Goal: Obtain resource: Obtain resource

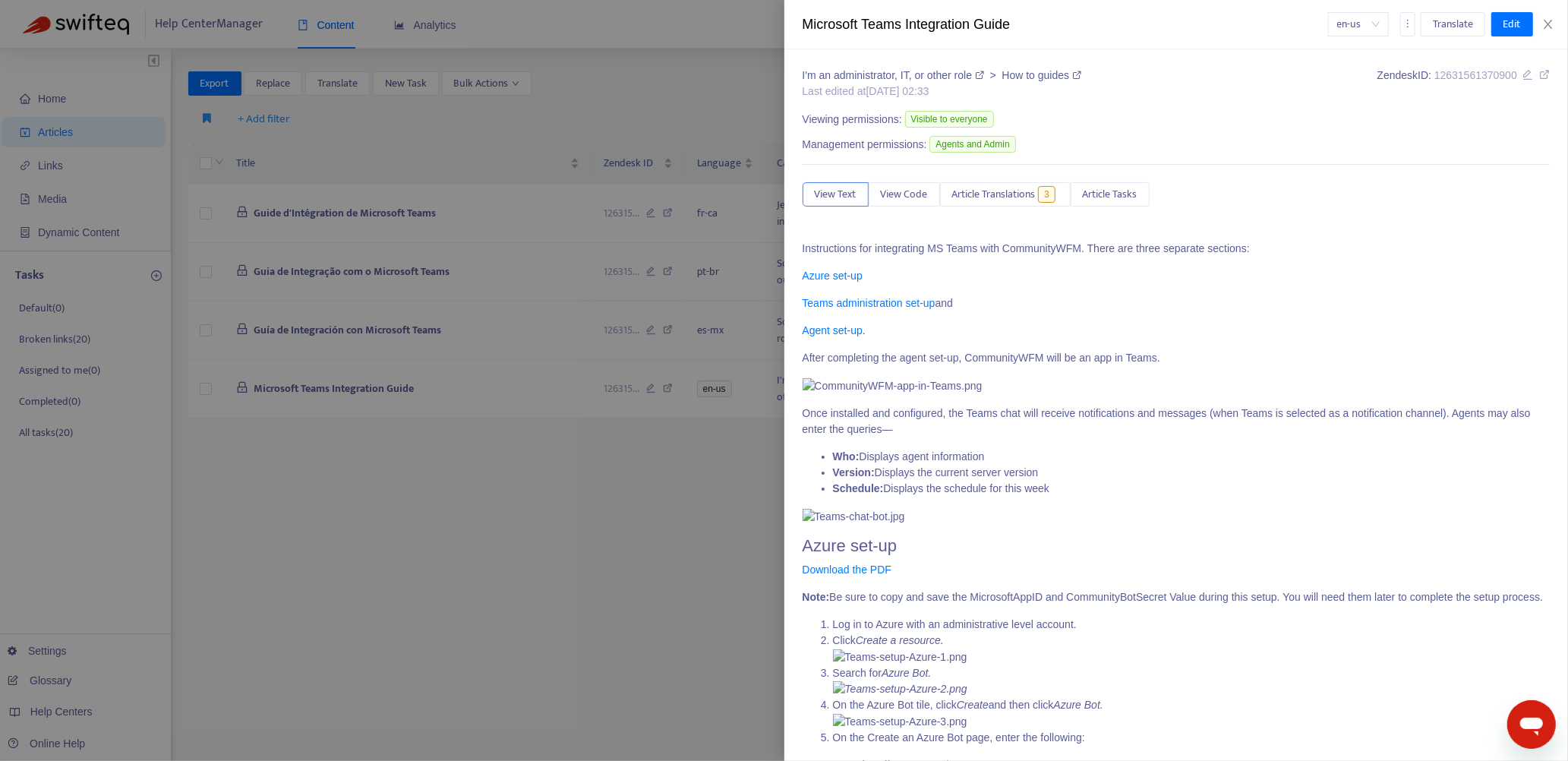
scroll to position [3265, 0]
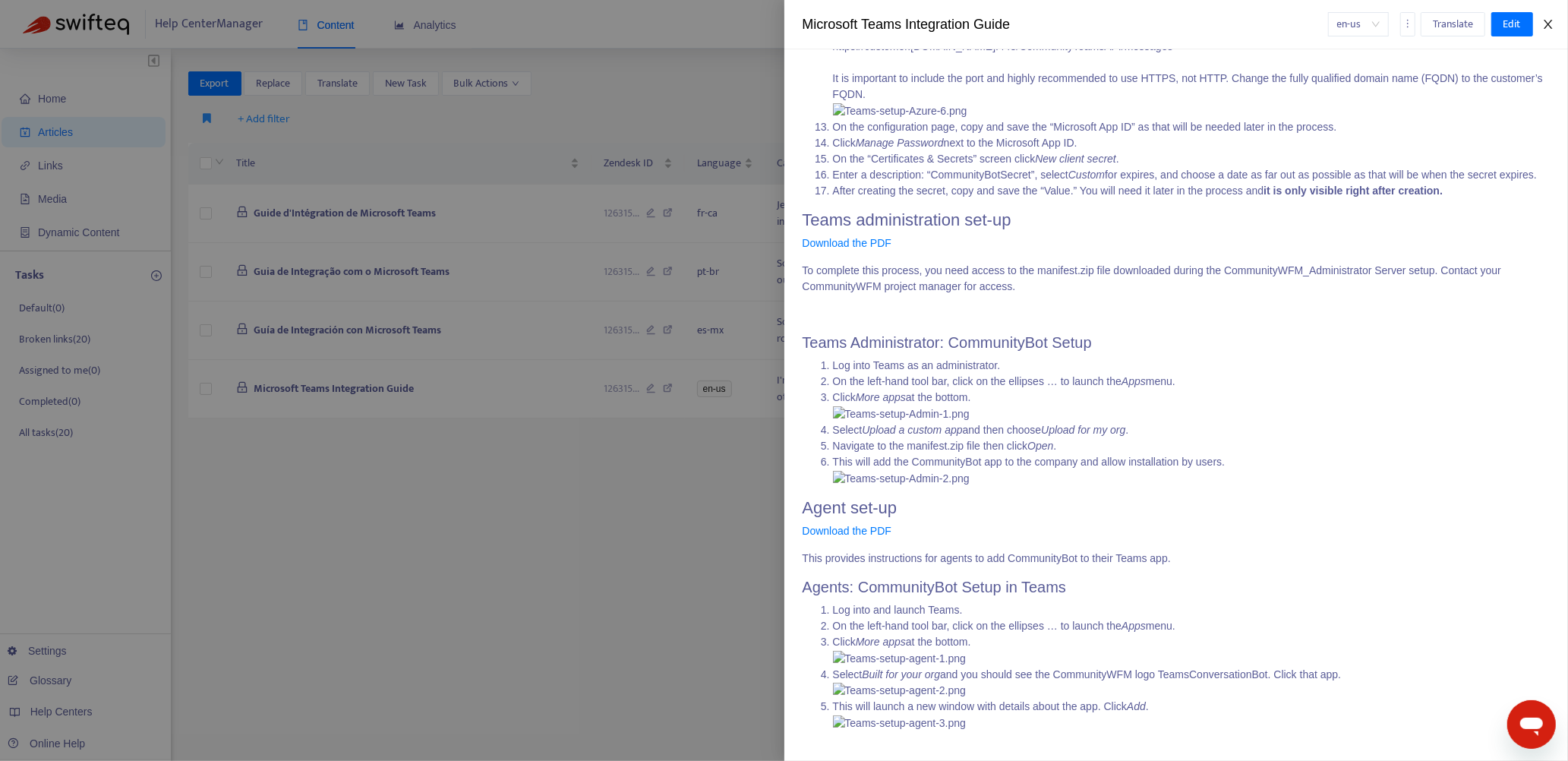
click at [1551, 23] on icon "close" at bounding box center [1548, 24] width 12 height 12
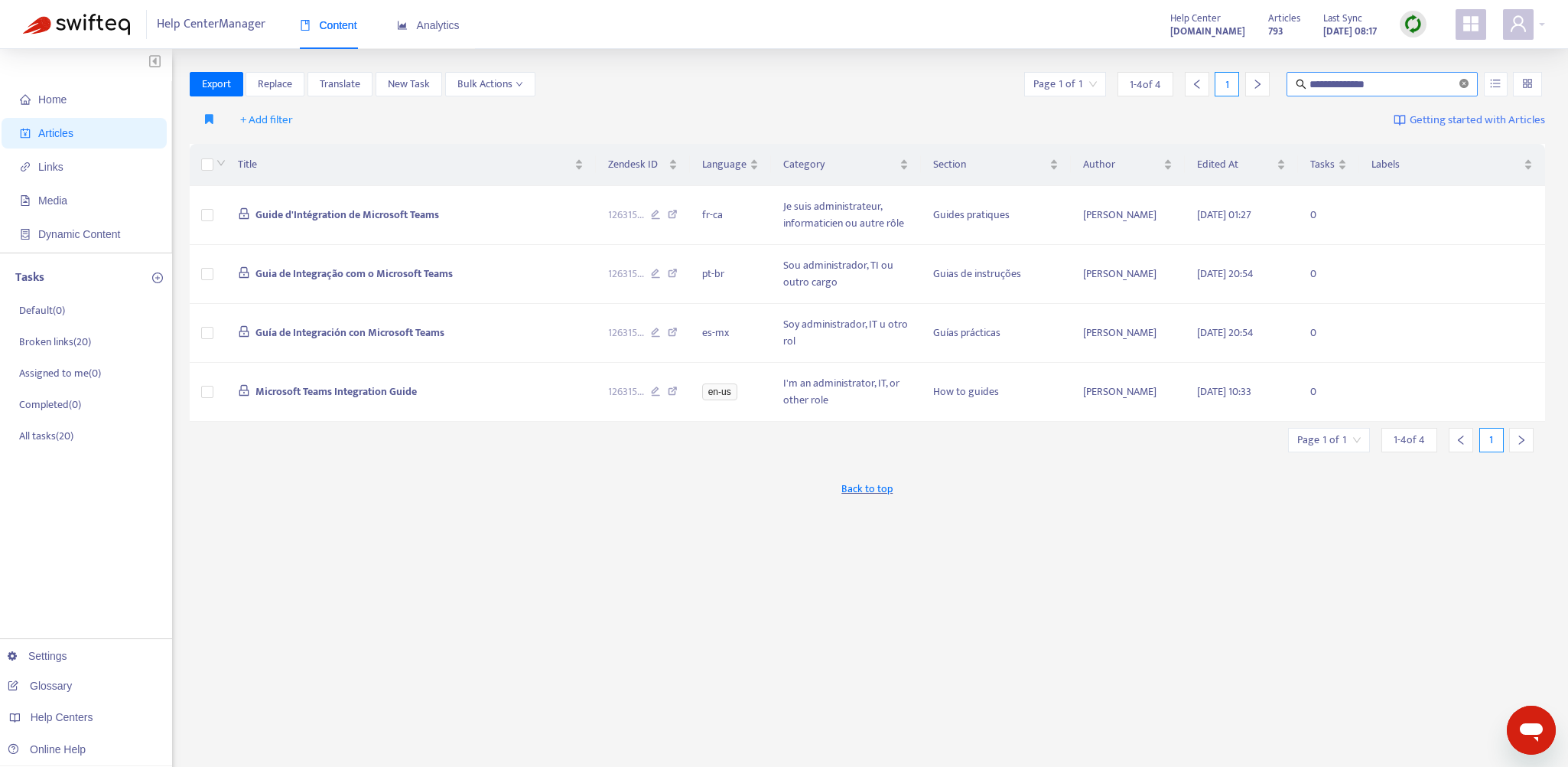
click at [1469, 79] on icon "close-circle" at bounding box center [1464, 84] width 9 height 9
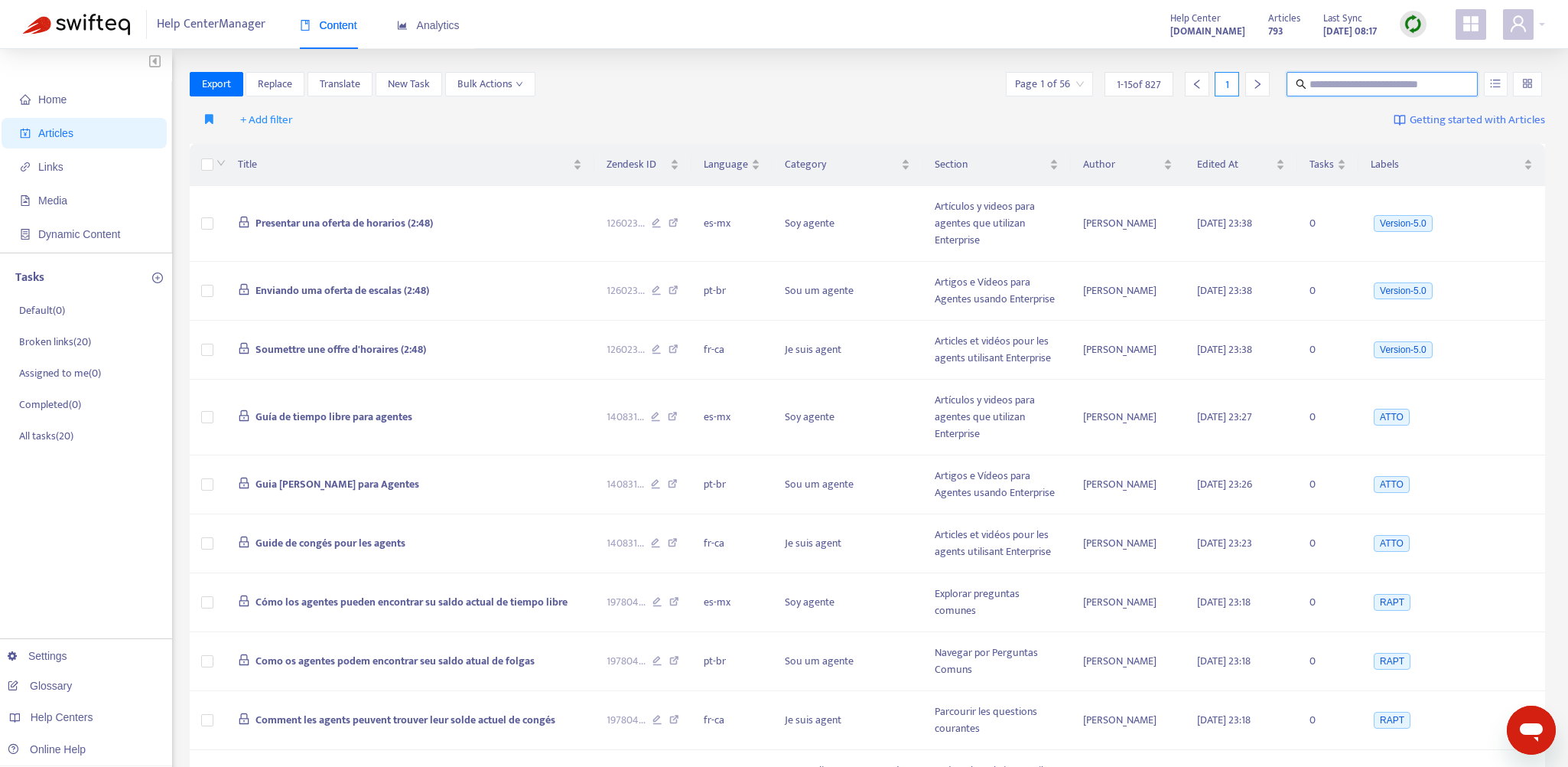
click at [1330, 85] on input "text" at bounding box center [1383, 84] width 147 height 17
paste input "**********"
type input "**********"
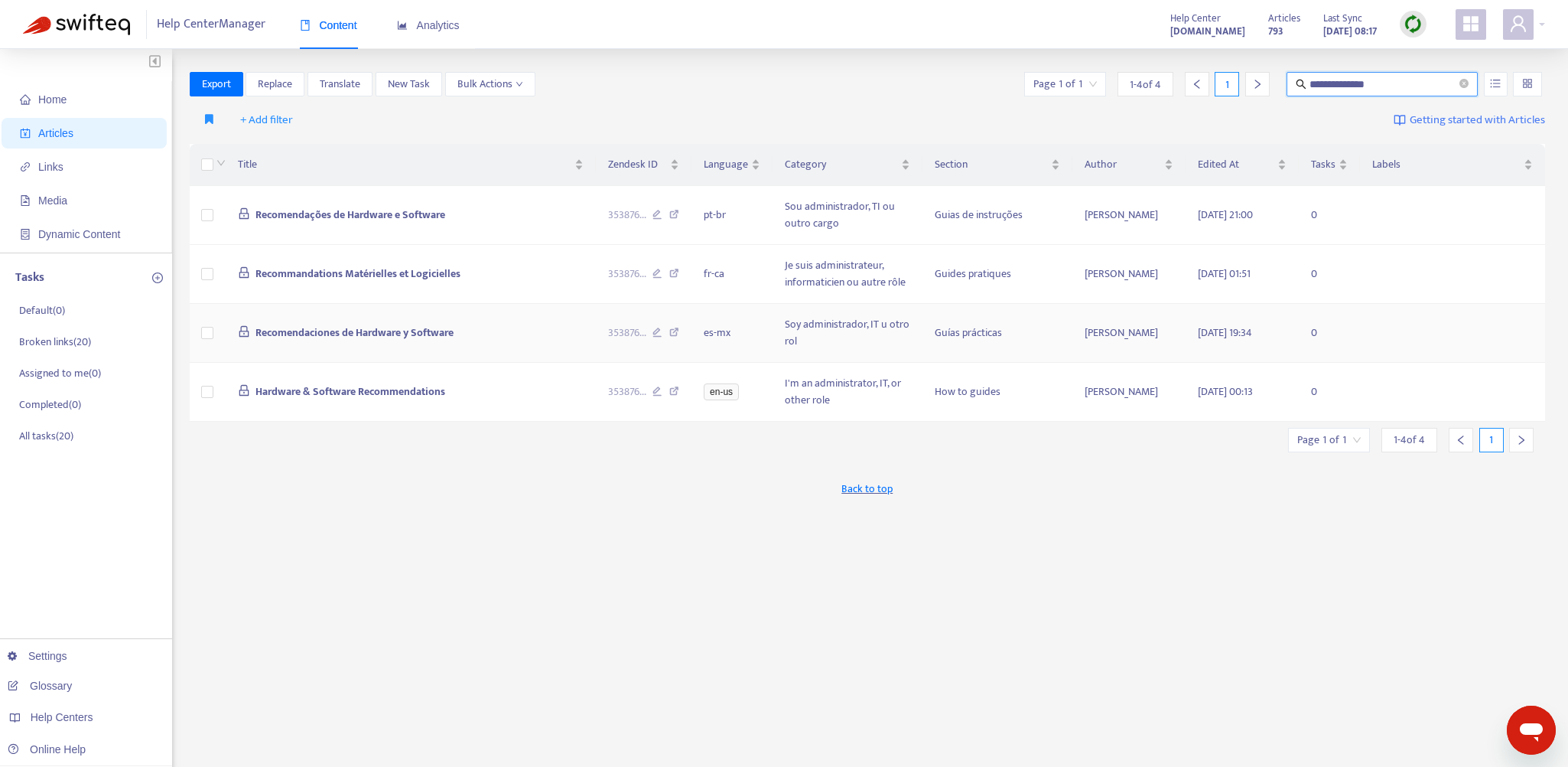
click at [383, 334] on span "Recomendaciones de Hardware y Software" at bounding box center [354, 332] width 198 height 17
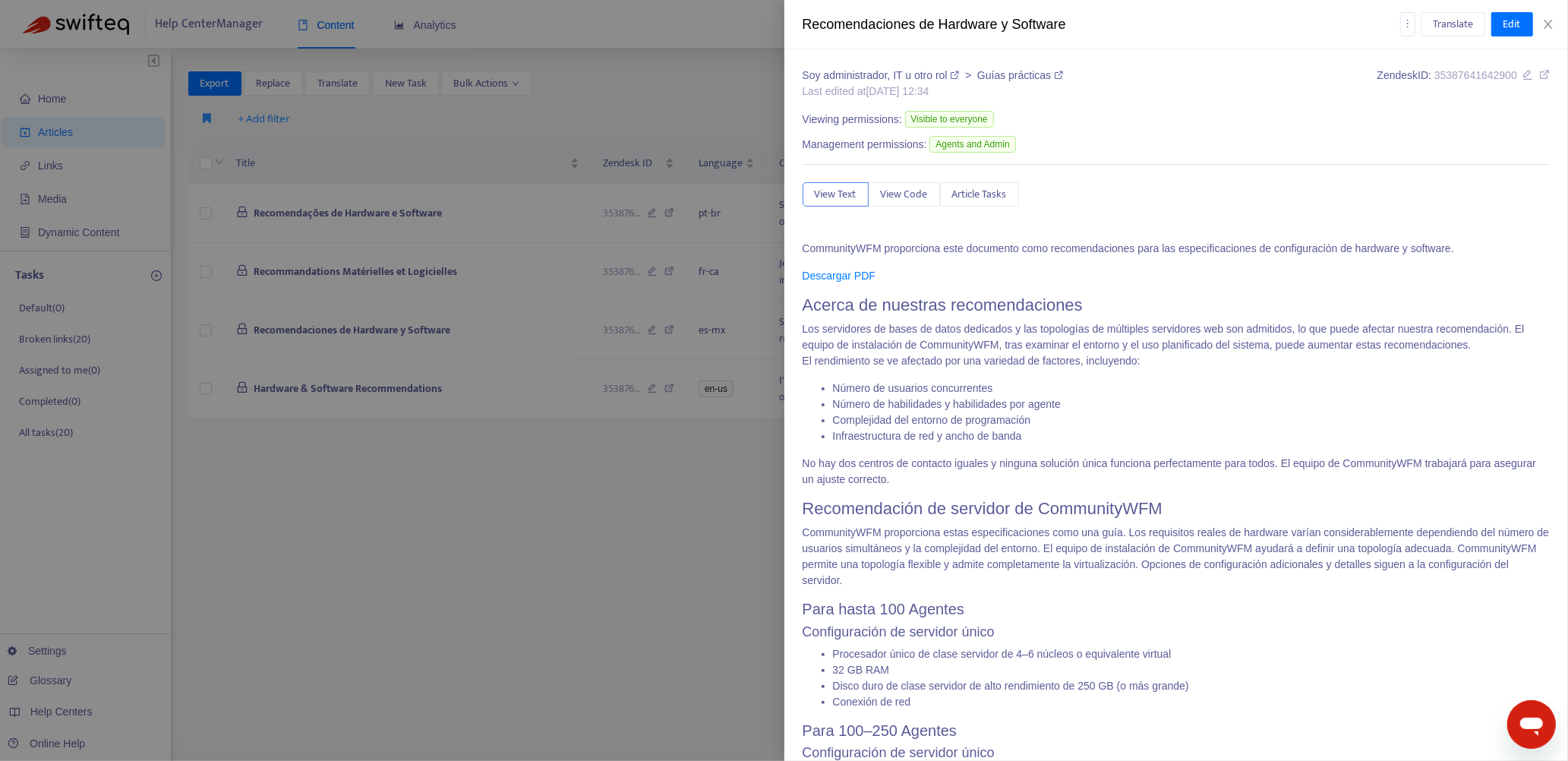
click at [1540, 74] on icon at bounding box center [1545, 75] width 11 height 11
click at [705, 94] on div at bounding box center [784, 380] width 1568 height 761
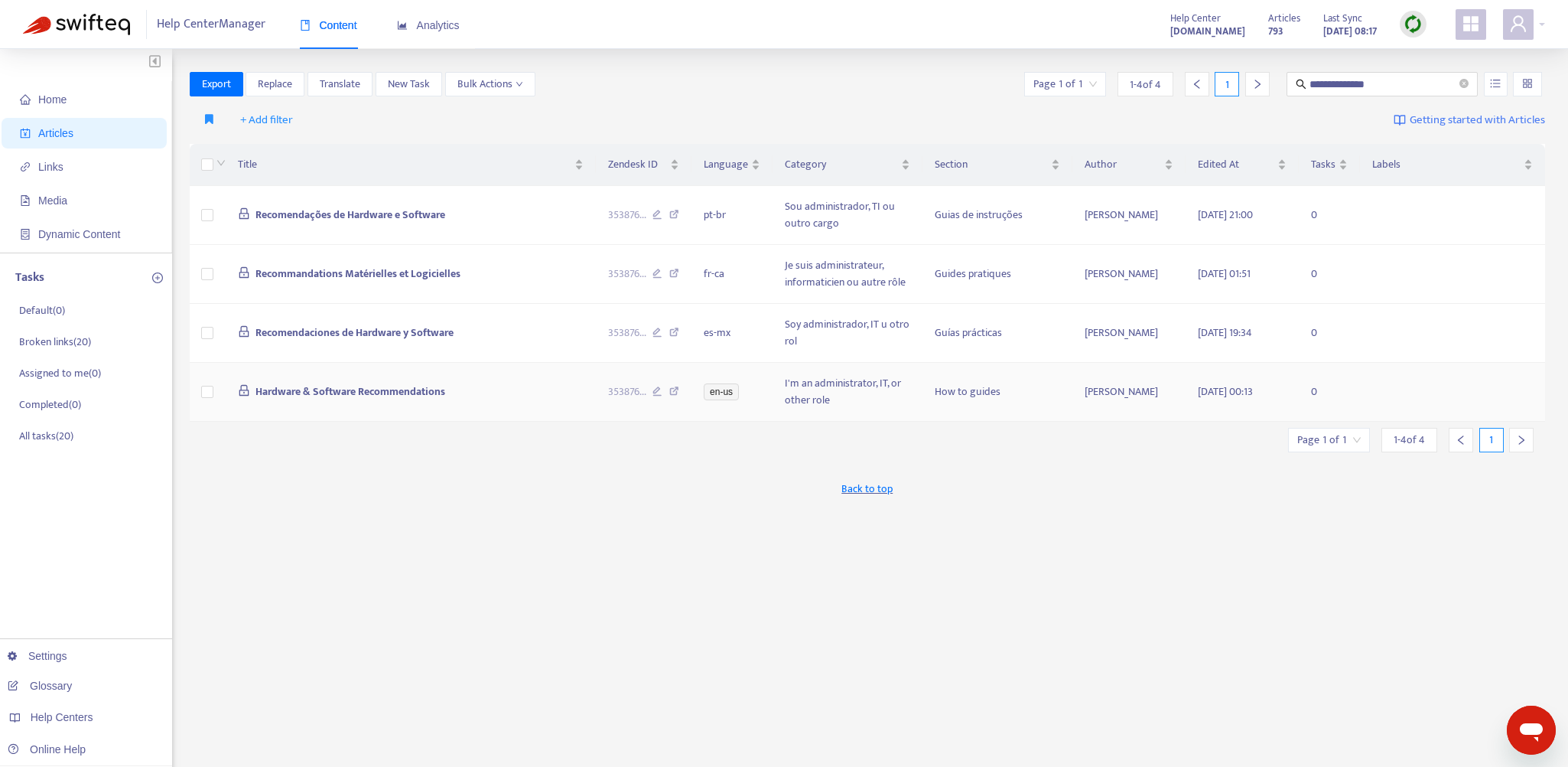
click at [520, 396] on td "Hardware & Software Recommendations" at bounding box center [410, 392] width 370 height 59
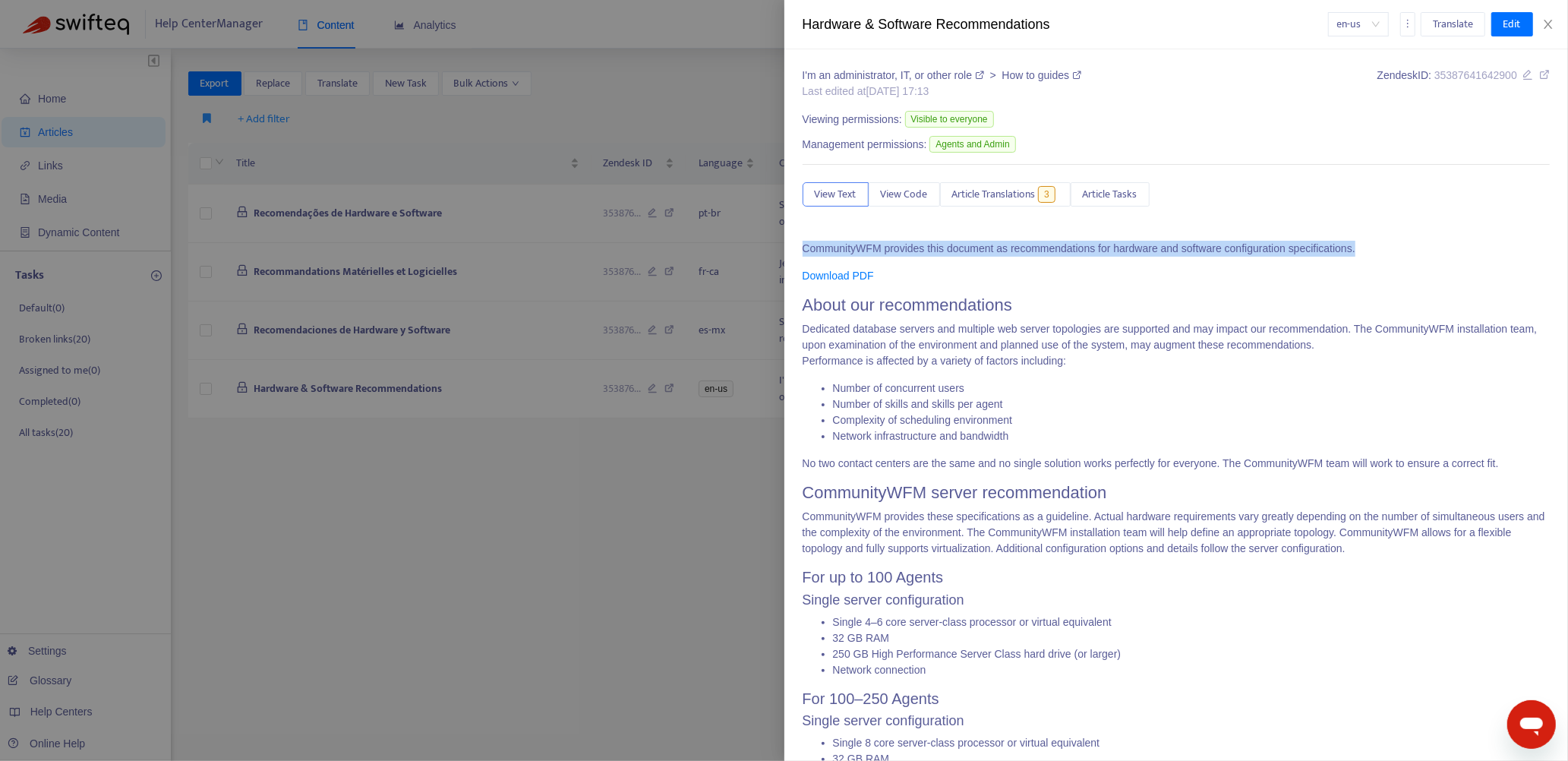
drag, startPoint x: 802, startPoint y: 249, endPoint x: 1361, endPoint y: 236, distance: 559.2
copy p "CommunityWFM provides this document as recommendations for hardware and softwar…"
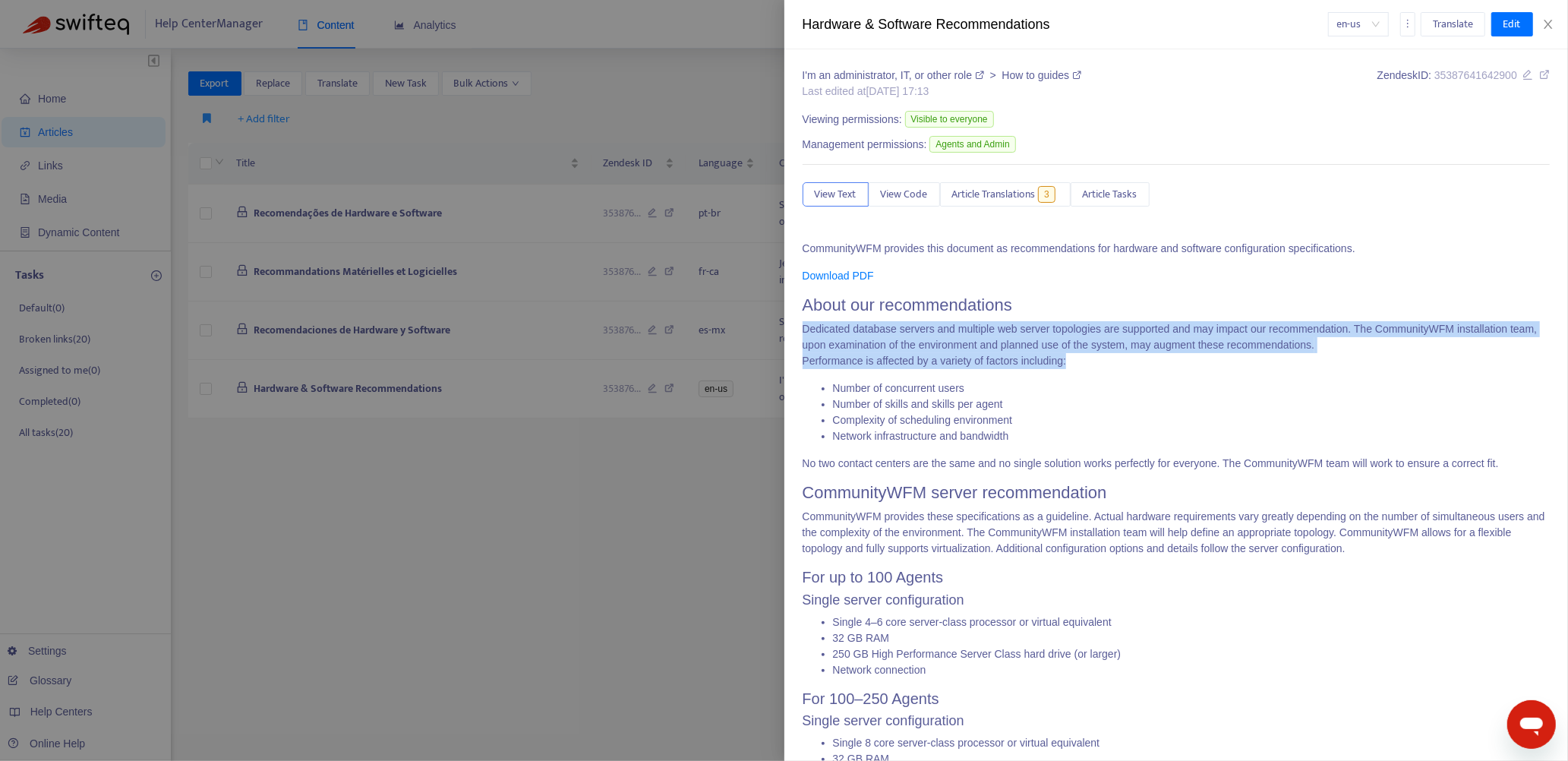
drag, startPoint x: 803, startPoint y: 326, endPoint x: 1077, endPoint y: 357, distance: 275.7
click at [1077, 357] on p "Dedicated database servers and multiple web server topologies are supported and…" at bounding box center [1177, 345] width 748 height 48
copy p "Dedicated database servers and multiple web server topologies are supported and…"
